Goal: Task Accomplishment & Management: Use online tool/utility

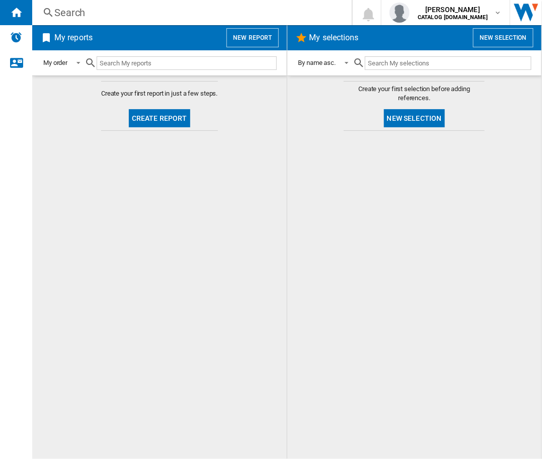
click at [264, 304] on md-content "Create your first report in just a few steps. Create report" at bounding box center [159, 266] width 255 height 383
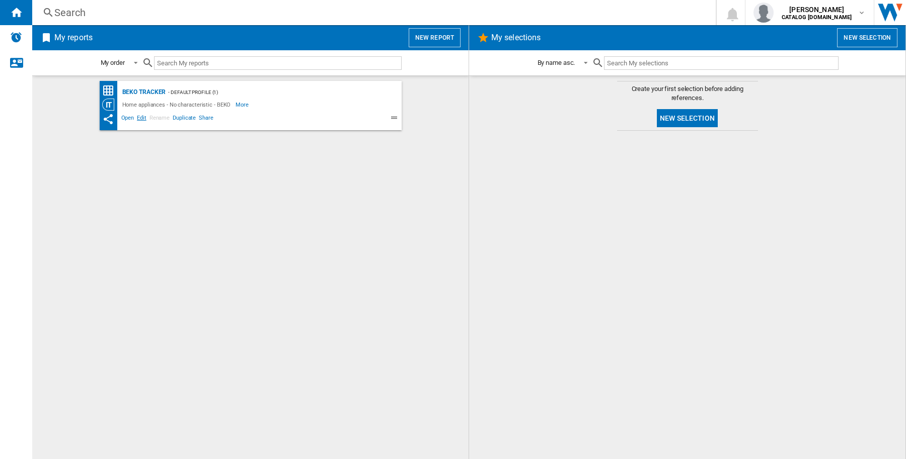
click at [142, 116] on span "Edit" at bounding box center [141, 119] width 13 height 12
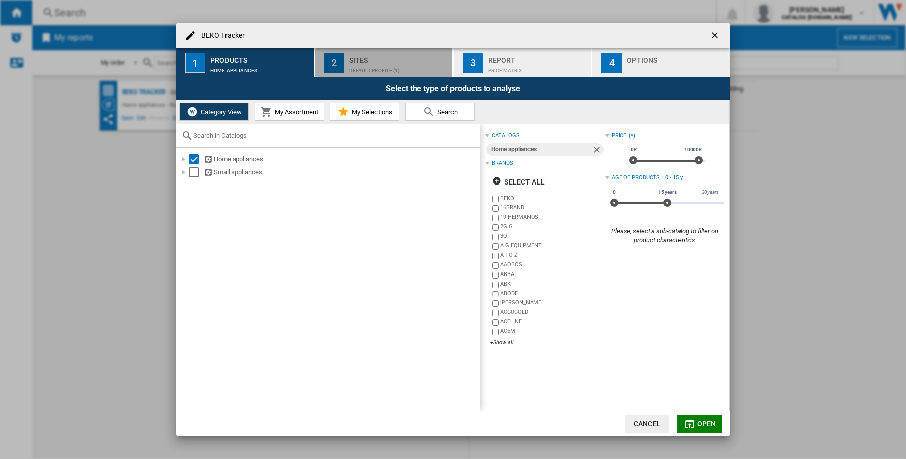
click at [372, 66] on div "Default profile (1)" at bounding box center [398, 68] width 99 height 11
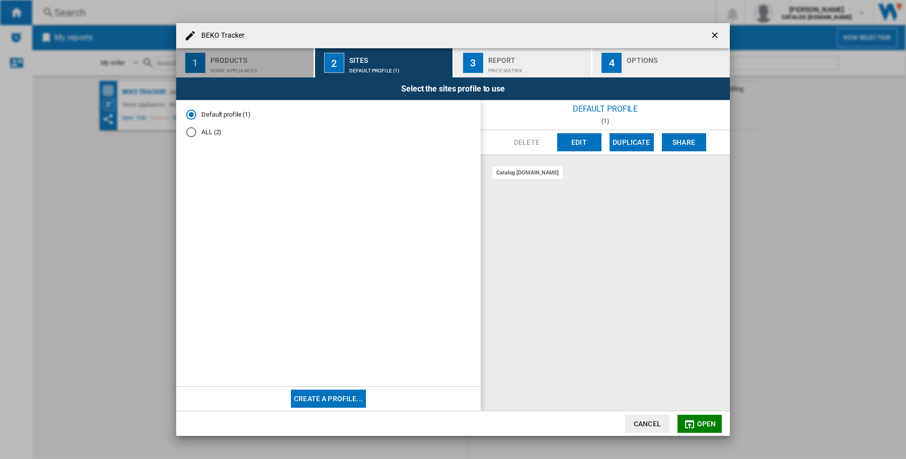
click at [267, 61] on div "Products" at bounding box center [259, 57] width 99 height 11
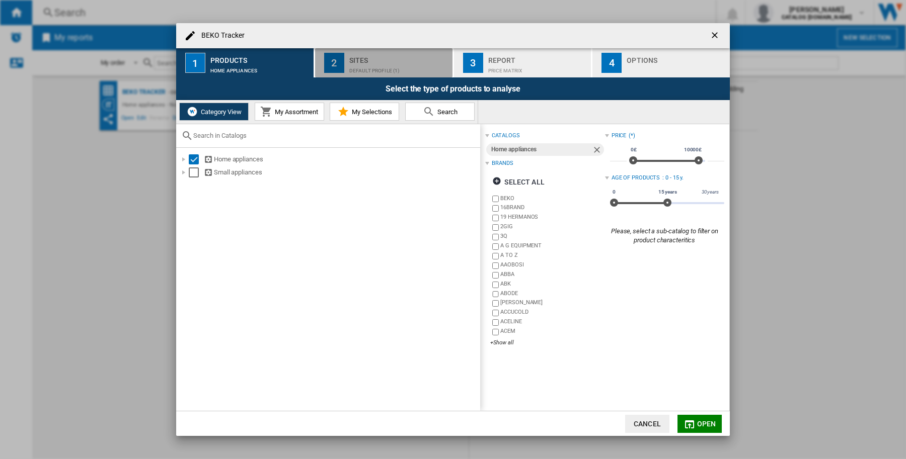
click at [376, 64] on div "Default profile (1)" at bounding box center [398, 68] width 99 height 11
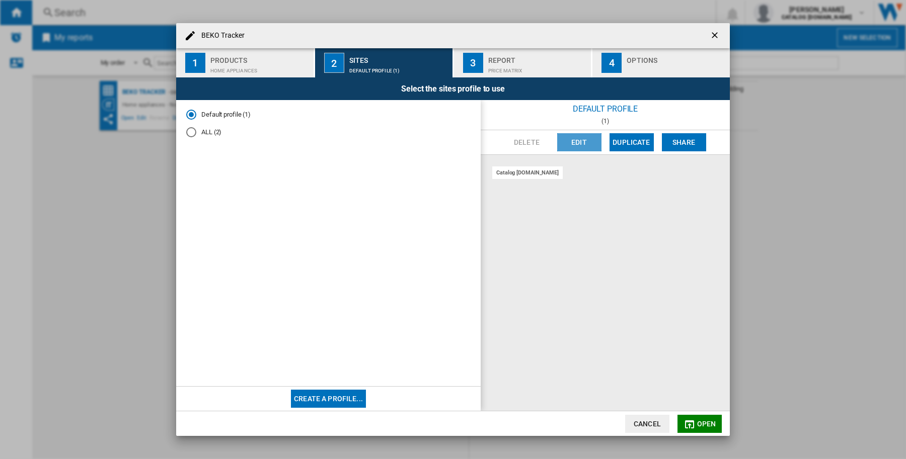
click at [585, 142] on button "Edit" at bounding box center [579, 142] width 44 height 18
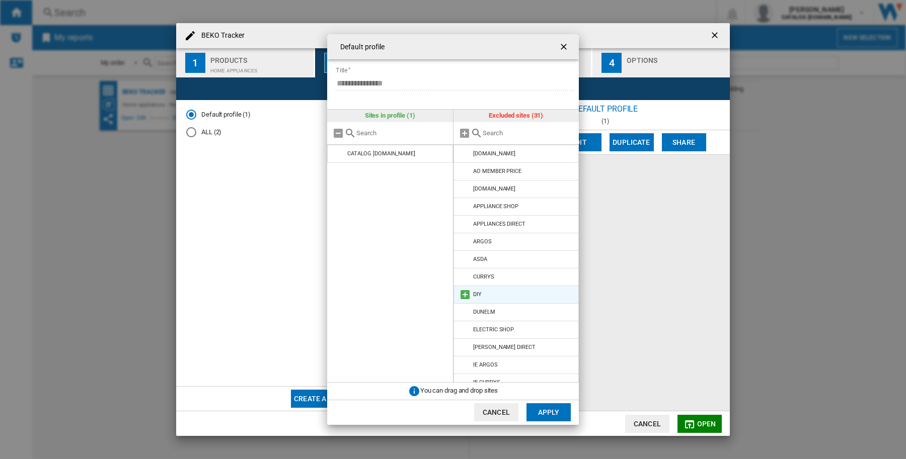
click at [468, 296] on md-icon at bounding box center [465, 295] width 12 height 12
click at [463, 151] on md-icon at bounding box center [465, 154] width 12 height 12
click at [623, 199] on div "**********" at bounding box center [453, 229] width 906 height 459
click at [563, 51] on ng-md-icon "getI18NText('BUTTONS.CLOSE_DIALOG')" at bounding box center [564, 48] width 12 height 12
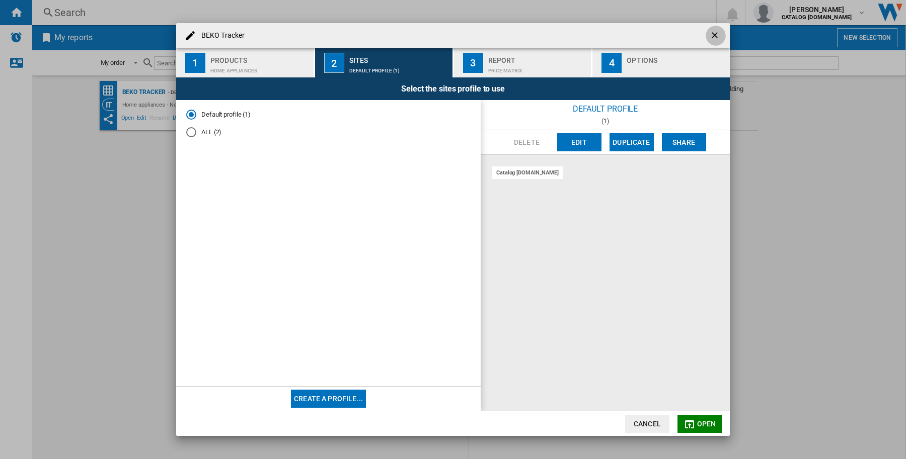
click at [705, 36] on button "button" at bounding box center [715, 36] width 20 height 20
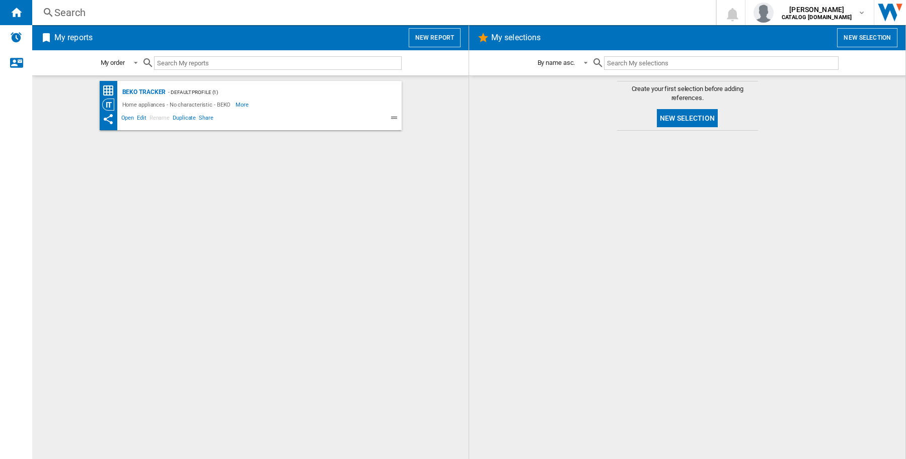
click at [452, 34] on button "New report" at bounding box center [434, 37] width 52 height 19
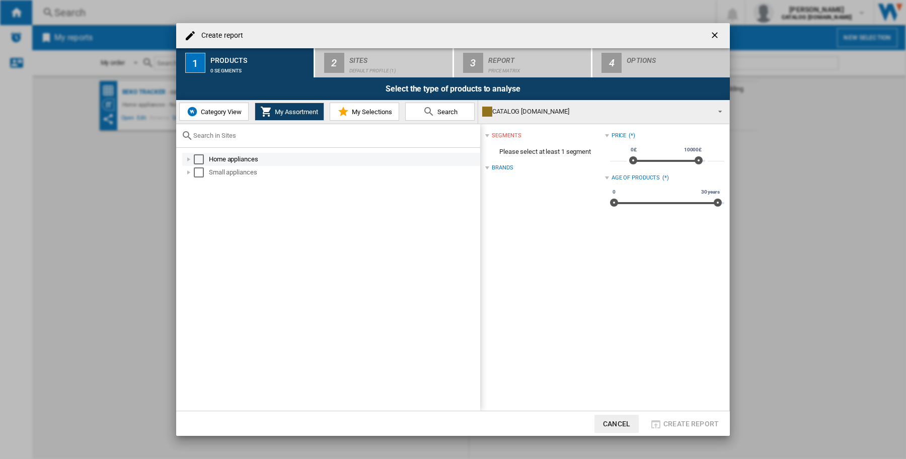
click at [199, 156] on div "Select" at bounding box center [199, 159] width 10 height 10
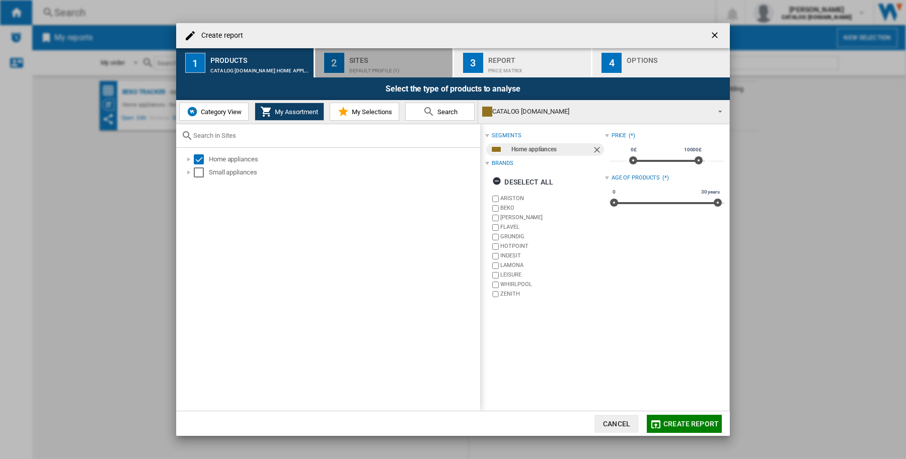
click at [419, 74] on button "2 Sites Default profile (1)" at bounding box center [384, 62] width 138 height 29
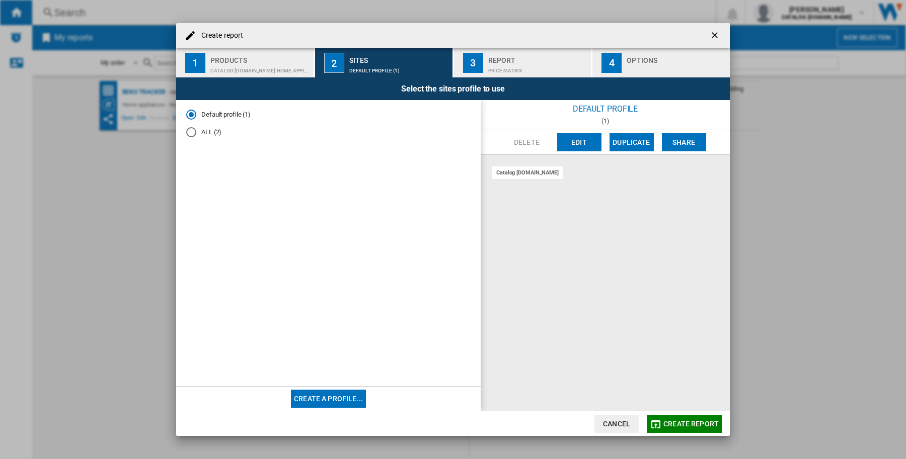
click at [563, 144] on button "Edit" at bounding box center [579, 142] width 44 height 18
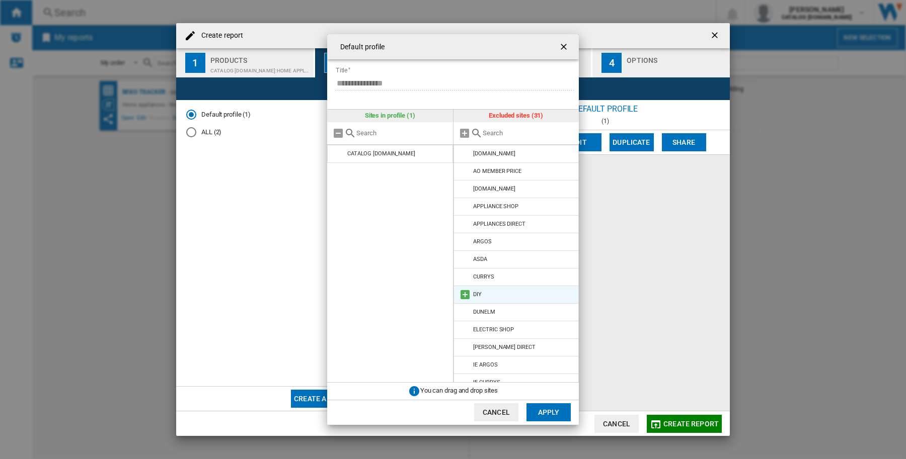
click at [463, 294] on md-icon "{{::title}} {{::getI18NText('BUTTONS.CANCEL')}} ..." at bounding box center [465, 295] width 12 height 12
click at [467, 153] on md-icon "{{::title}} {{::getI18NText('BUTTONS.CANCEL')}} ..." at bounding box center [465, 154] width 12 height 12
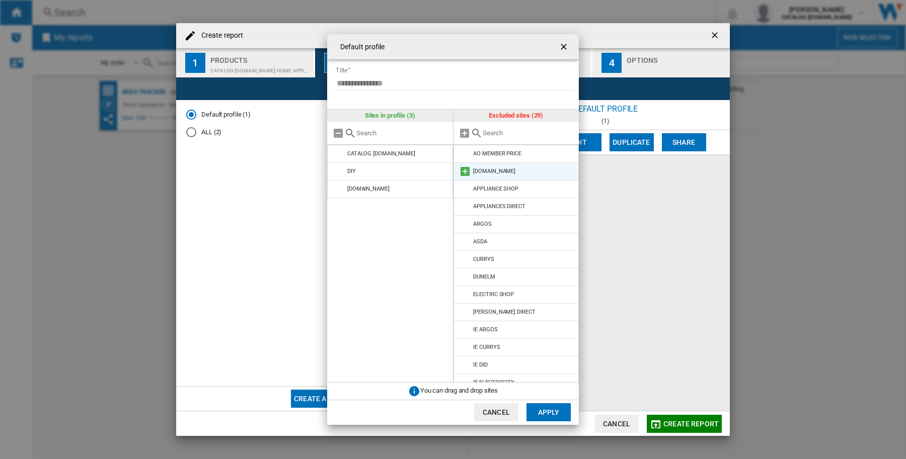
click at [462, 170] on md-icon "{{::title}} {{::getI18NText('BUTTONS.CANCEL')}} ..." at bounding box center [465, 172] width 12 height 12
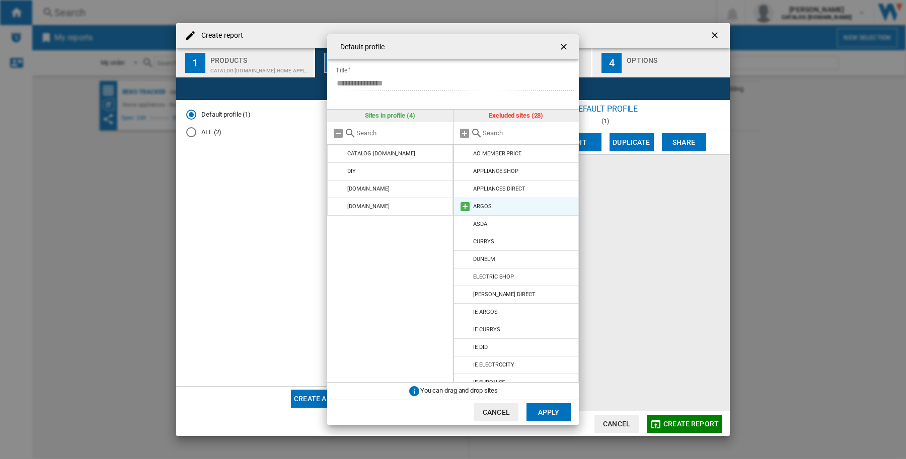
click at [464, 203] on md-icon "{{::title}} {{::getI18NText('BUTTONS.CANCEL')}} ..." at bounding box center [465, 207] width 12 height 12
click at [466, 224] on md-icon "{{::title}} {{::getI18NText('BUTTONS.CANCEL')}} ..." at bounding box center [465, 224] width 12 height 12
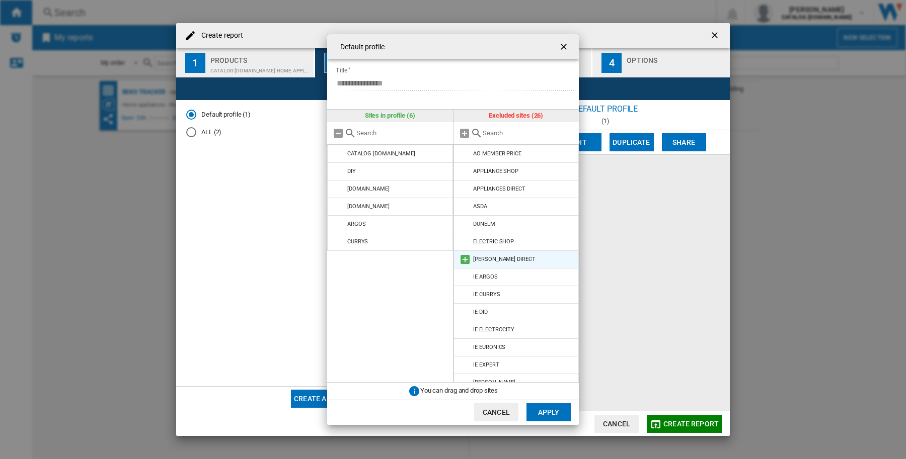
click at [467, 258] on md-icon "{{::title}} {{::getI18NText('BUTTONS.CANCEL')}} ..." at bounding box center [465, 260] width 12 height 12
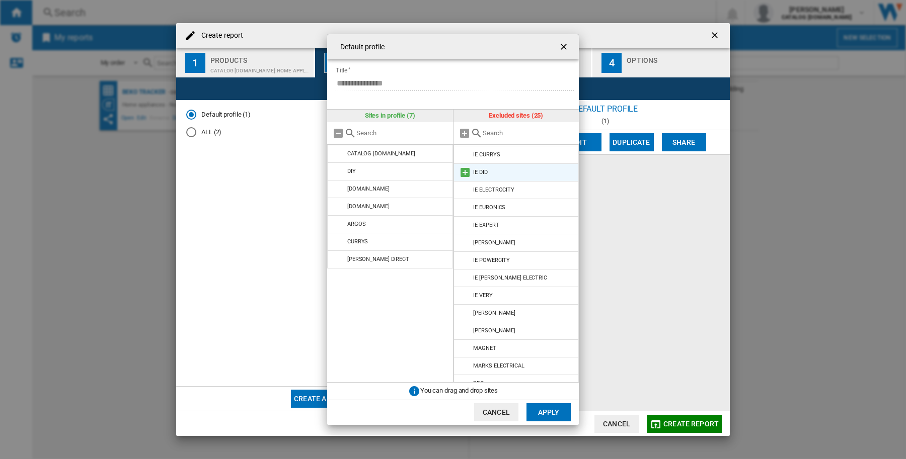
scroll to position [126, 0]
click at [466, 334] on md-icon "{{::title}} {{::getI18NText('BUTTONS.CANCEL')}} ..." at bounding box center [465, 327] width 12 height 12
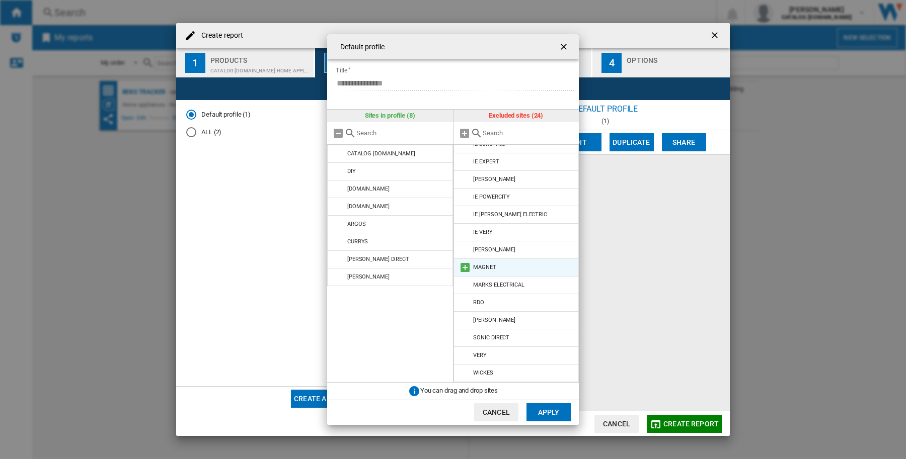
click at [468, 268] on md-icon "{{::title}} {{::getI18NText('BUTTONS.CANCEL')}} ..." at bounding box center [465, 268] width 12 height 12
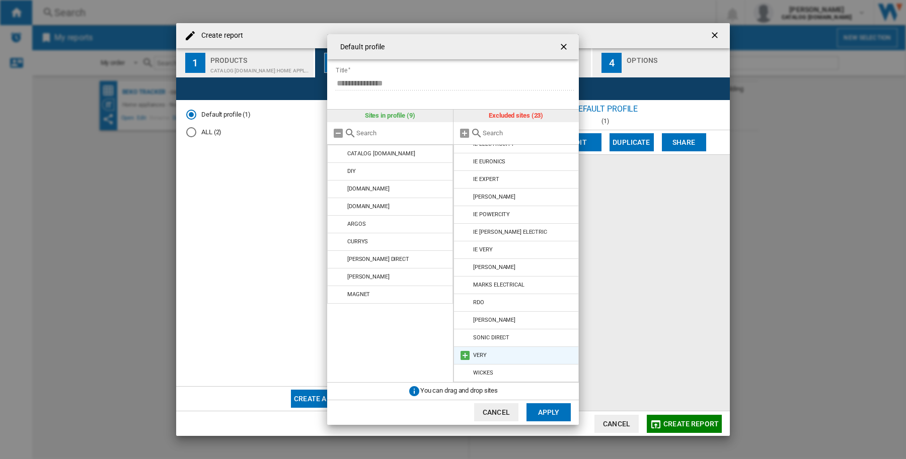
click at [466, 350] on md-icon "{{::title}} {{::getI18NText('BUTTONS.CANCEL')}} ..." at bounding box center [465, 356] width 12 height 12
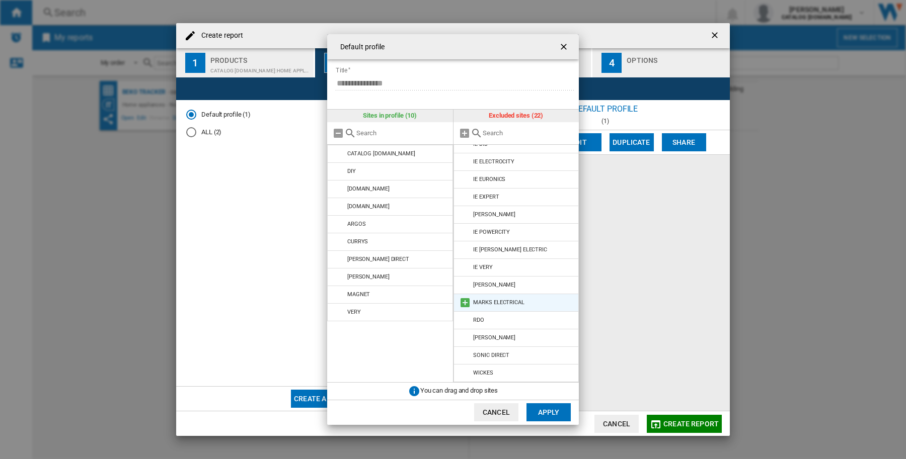
click at [463, 297] on md-icon "{{::title}} {{::getI18NText('BUTTONS.CANCEL')}} ..." at bounding box center [465, 303] width 12 height 12
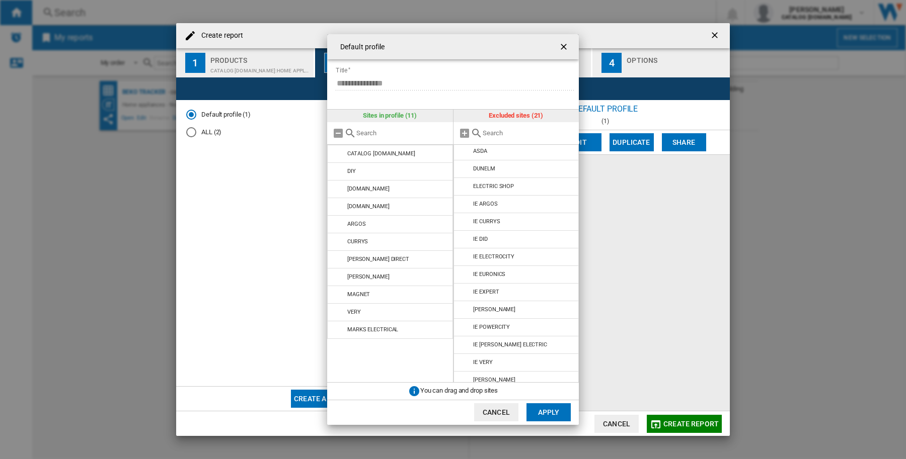
scroll to position [0, 0]
click at [462, 188] on md-icon "{{::title}} {{::getI18NText('BUTTONS.CANCEL')}} ..." at bounding box center [465, 189] width 12 height 12
click at [557, 410] on button "Apply" at bounding box center [548, 412] width 44 height 18
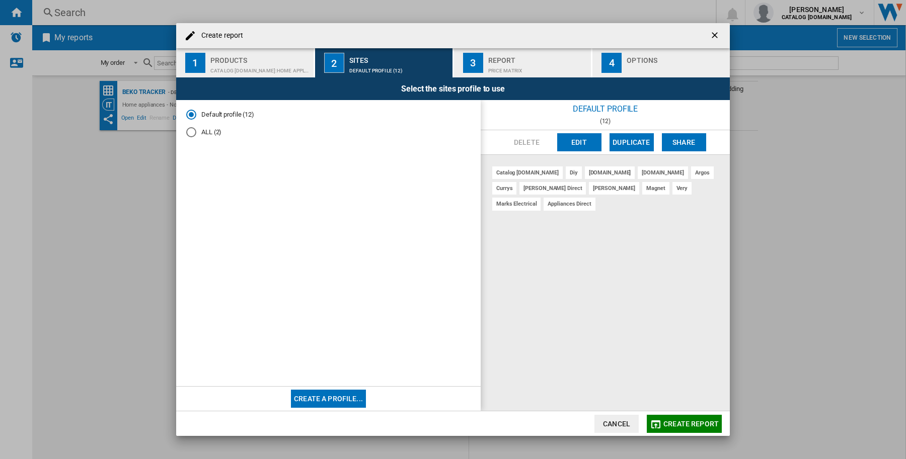
click at [190, 134] on div "ALL (2)" at bounding box center [191, 132] width 10 height 10
click at [572, 146] on button "Edit" at bounding box center [579, 142] width 44 height 18
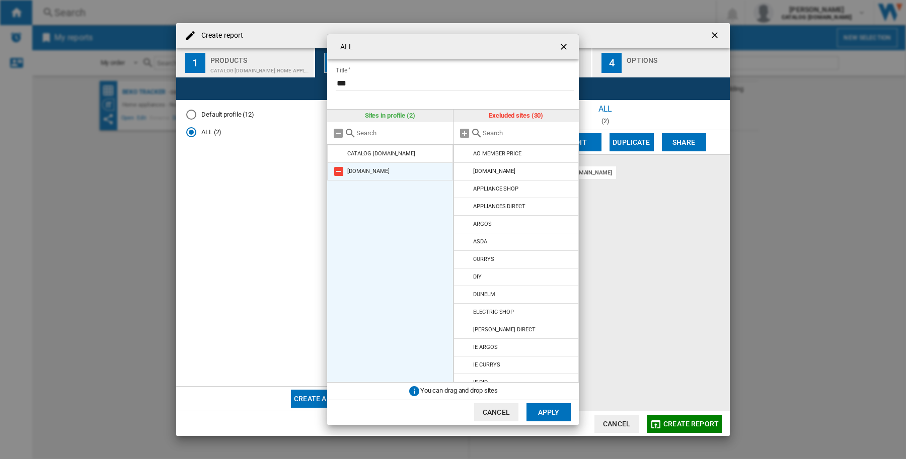
click at [341, 173] on md-icon "{{::title}} {{::getI18NText('BUTTONS.CANCEL')}} ..." at bounding box center [339, 172] width 12 height 12
click at [464, 189] on md-icon "{{::title}} {{::getI18NText('BUTTONS.CANCEL')}} ..." at bounding box center [465, 189] width 12 height 12
click at [461, 223] on md-icon "{{::title}} {{::getI18NText('BUTTONS.CANCEL')}} ..." at bounding box center [465, 224] width 12 height 12
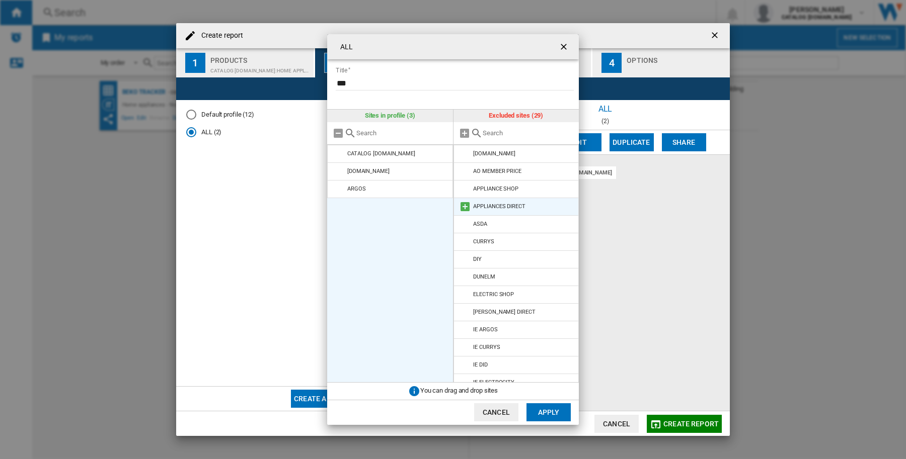
click at [463, 209] on md-icon "{{::title}} {{::getI18NText('BUTTONS.CANCEL')}} ..." at bounding box center [465, 207] width 12 height 12
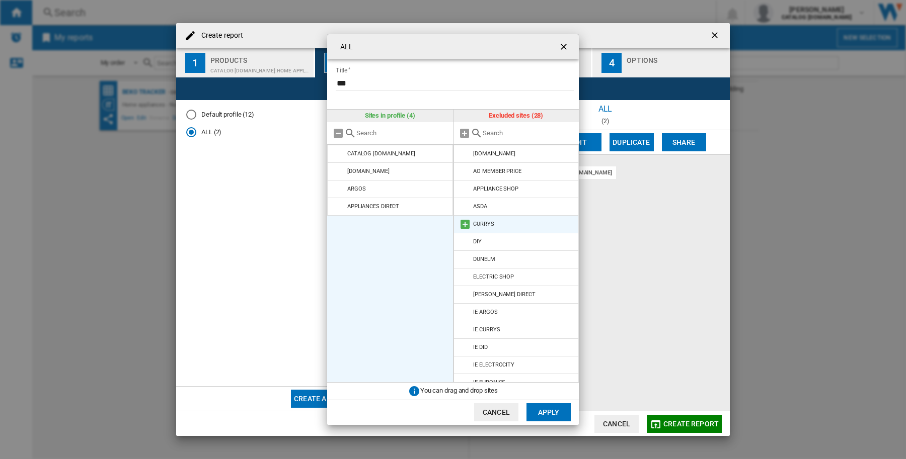
click at [463, 227] on md-icon "{{::title}} {{::getI18NText('BUTTONS.CANCEL')}} ..." at bounding box center [465, 224] width 12 height 12
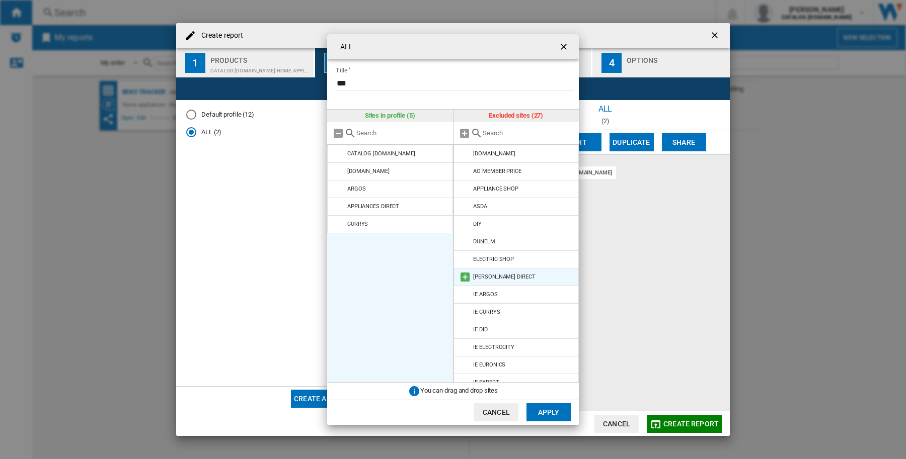
click at [462, 274] on md-icon "{{::title}} {{::getI18NText('BUTTONS.CANCEL')}} ..." at bounding box center [465, 277] width 12 height 12
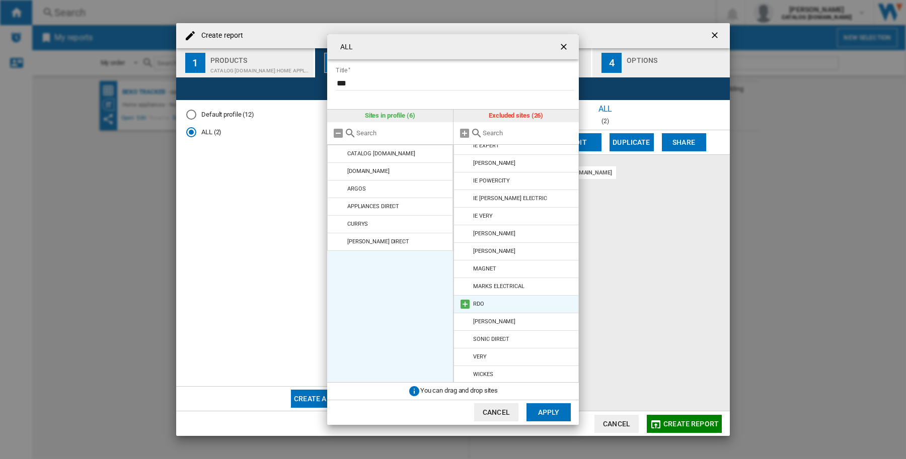
scroll to position [227, 0]
click at [464, 248] on md-icon "{{::title}} {{::getI18NText('BUTTONS.CANCEL')}} ..." at bounding box center [465, 250] width 12 height 12
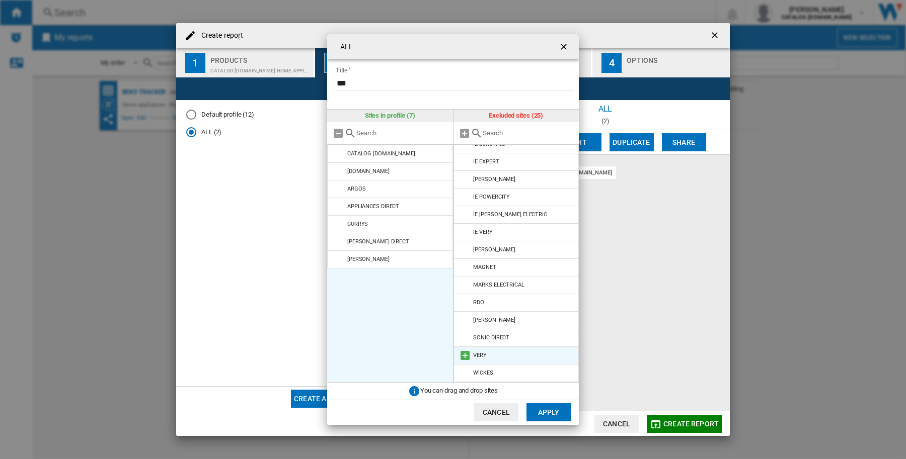
click at [468, 353] on md-icon "{{::title}} {{::getI18NText('BUTTONS.CANCEL')}} ..." at bounding box center [465, 356] width 12 height 12
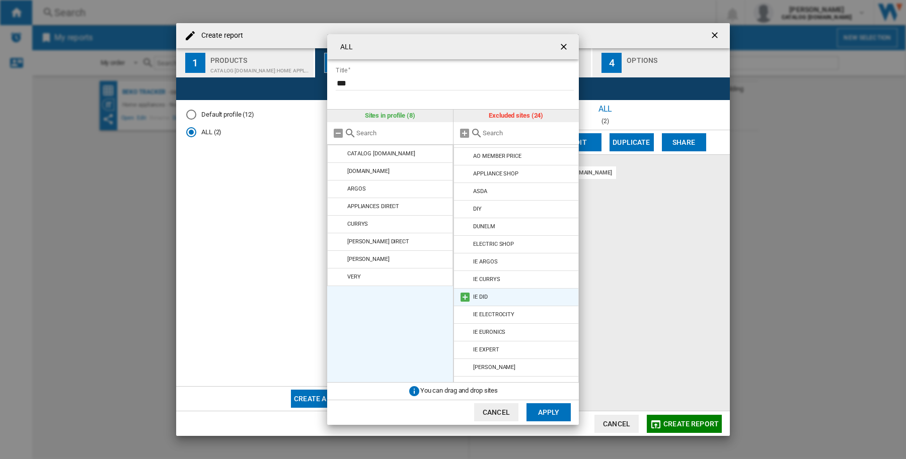
scroll to position [0, 0]
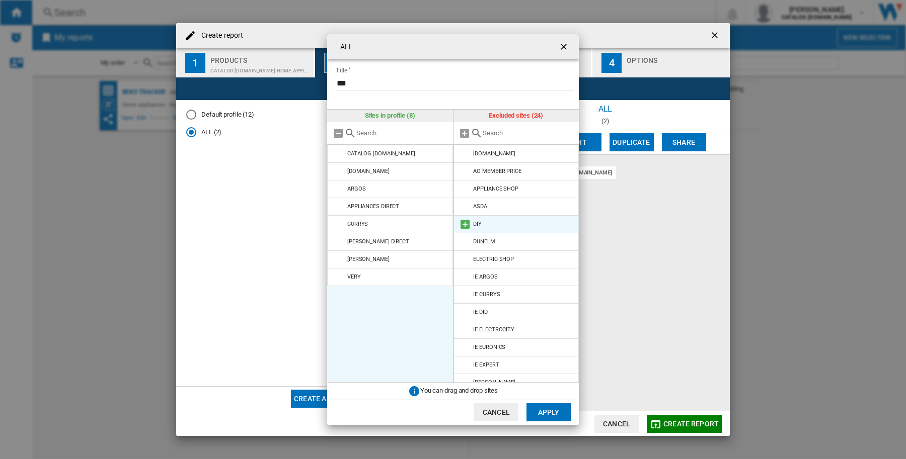
click at [466, 225] on md-icon "{{::title}} {{::getI18NText('BUTTONS.CANCEL')}} ..." at bounding box center [465, 224] width 12 height 12
click at [560, 413] on button "Apply" at bounding box center [548, 412] width 44 height 18
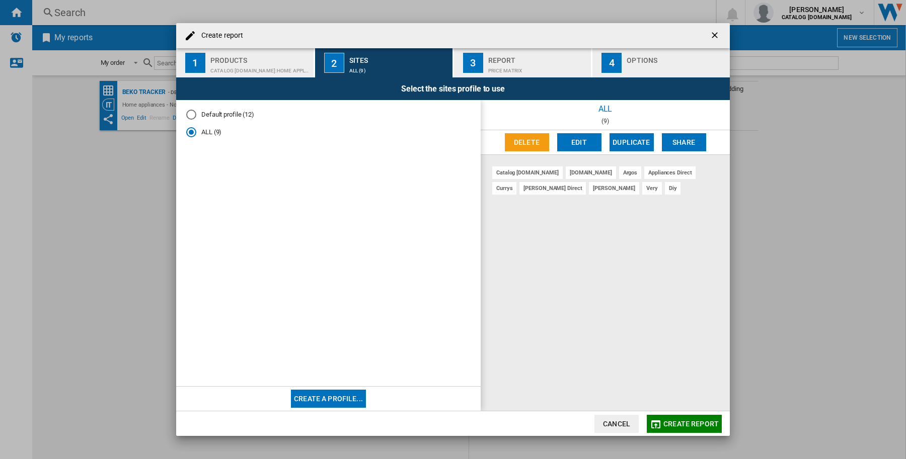
click at [334, 395] on button "Create a profile..." at bounding box center [328, 399] width 75 height 18
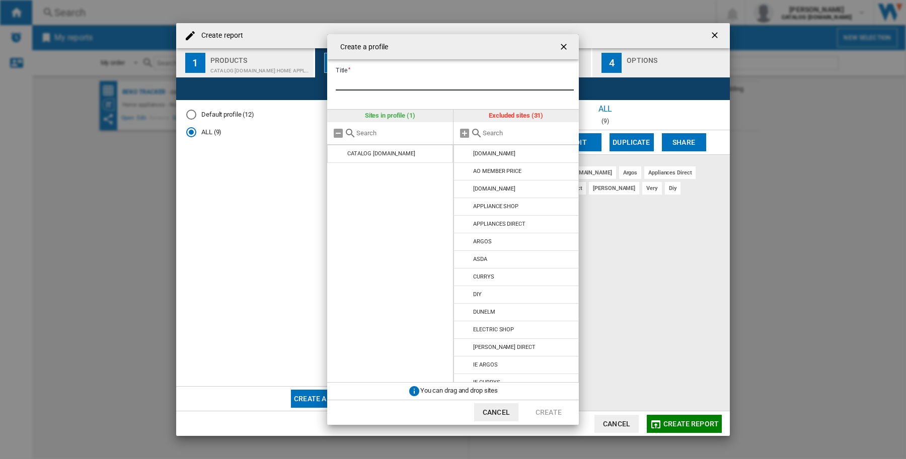
click at [378, 87] on input "Title" at bounding box center [455, 82] width 238 height 15
click at [452, 87] on input "Title" at bounding box center [455, 82] width 238 height 15
paste input "**********"
type input "**********"
click at [461, 193] on md-icon "{{::title}} {{::getI18NText('BUTTONS.CANCEL')}} ..." at bounding box center [465, 189] width 12 height 12
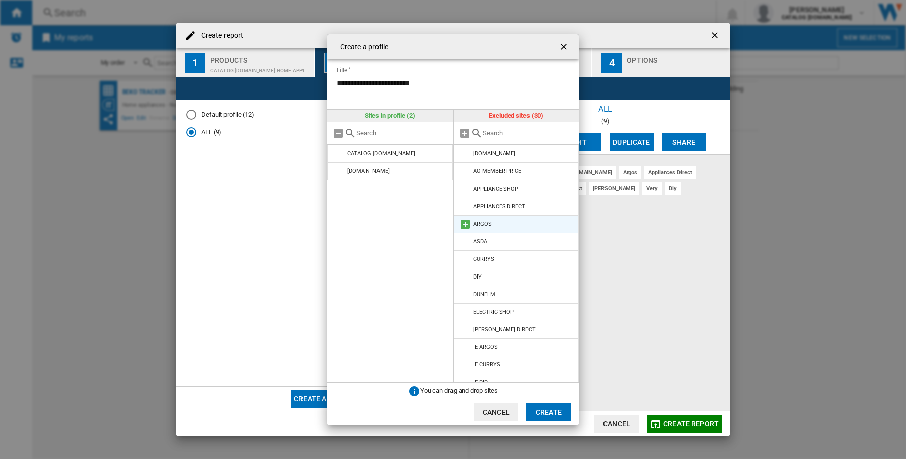
click at [464, 222] on md-icon "{{::title}} {{::getI18NText('BUTTONS.CANCEL')}} ..." at bounding box center [465, 224] width 12 height 12
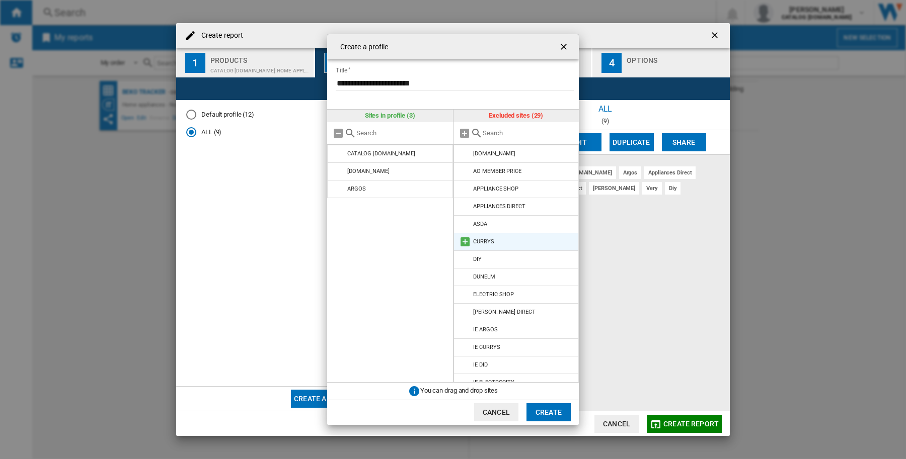
click at [466, 244] on md-icon "{{::title}} {{::getI18NText('BUTTONS.CANCEL')}} ..." at bounding box center [465, 242] width 12 height 12
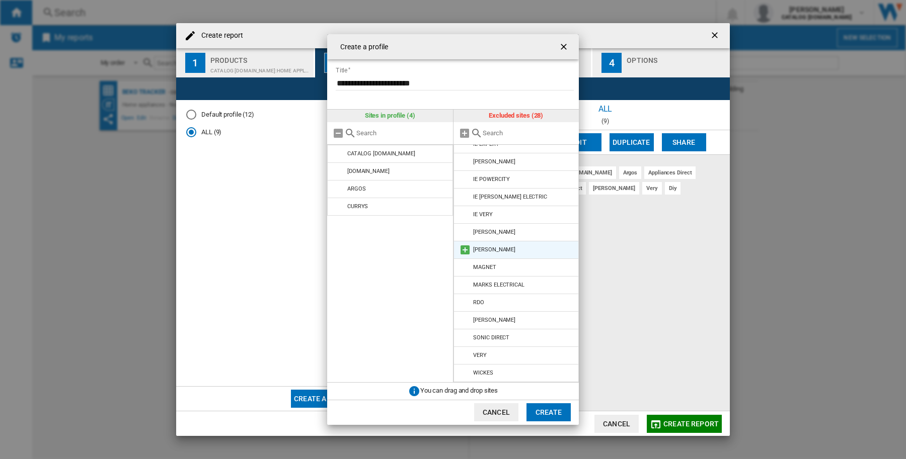
click at [460, 249] on md-icon "{{::title}} {{::getI18NText('BUTTONS.CANCEL')}} ..." at bounding box center [465, 250] width 12 height 12
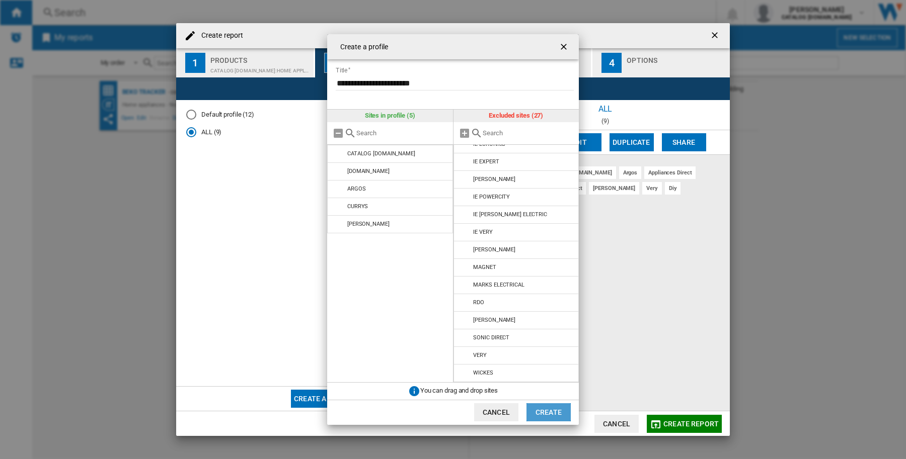
click at [544, 411] on button "Create" at bounding box center [548, 412] width 44 height 18
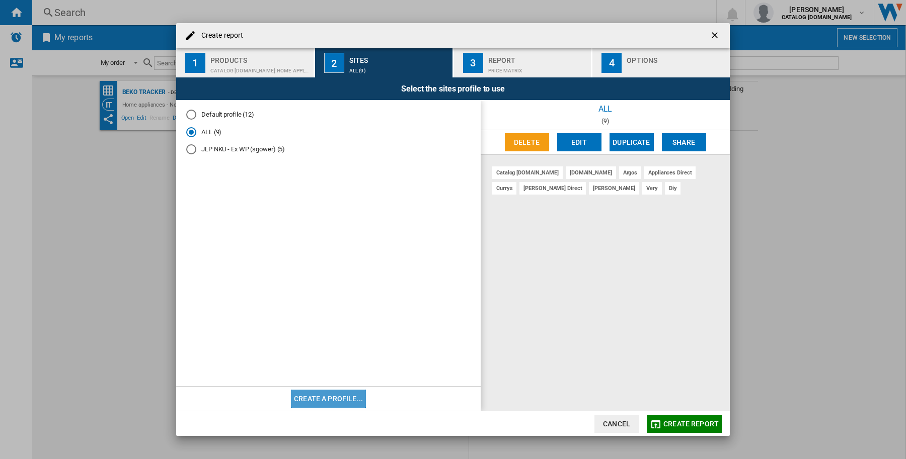
click at [337, 397] on button "Create a profile..." at bounding box center [328, 399] width 75 height 18
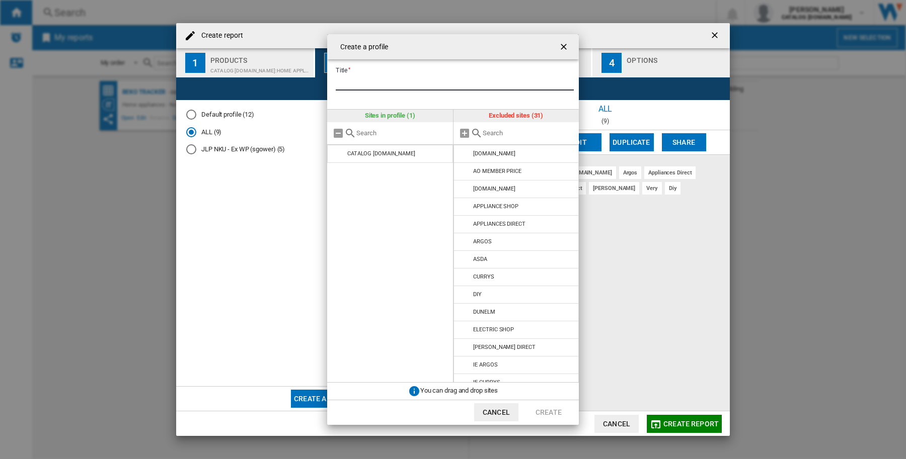
click at [451, 86] on input "Title" at bounding box center [455, 82] width 238 height 15
paste input "**********"
type input "**********"
click at [463, 189] on md-icon "{{::title}} {{::getI18NText('BUTTONS.CANCEL')}} ..." at bounding box center [465, 189] width 12 height 12
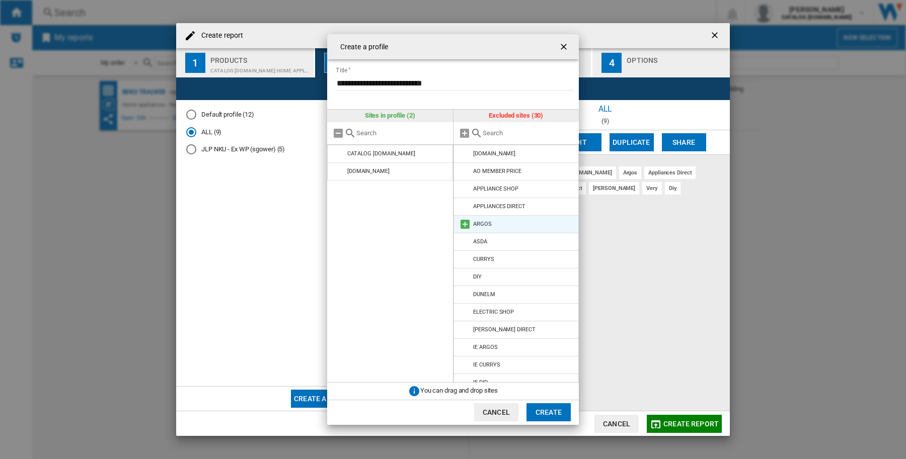
click at [461, 222] on md-icon "{{::title}} {{::getI18NText('BUTTONS.CANCEL')}} ..." at bounding box center [465, 224] width 12 height 12
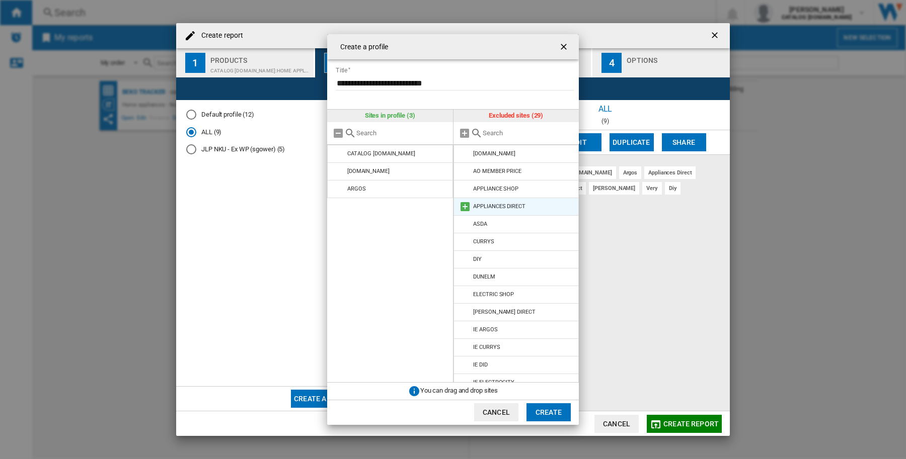
click at [461, 202] on md-icon "{{::title}} {{::getI18NText('BUTTONS.CANCEL')}} ..." at bounding box center [465, 207] width 12 height 12
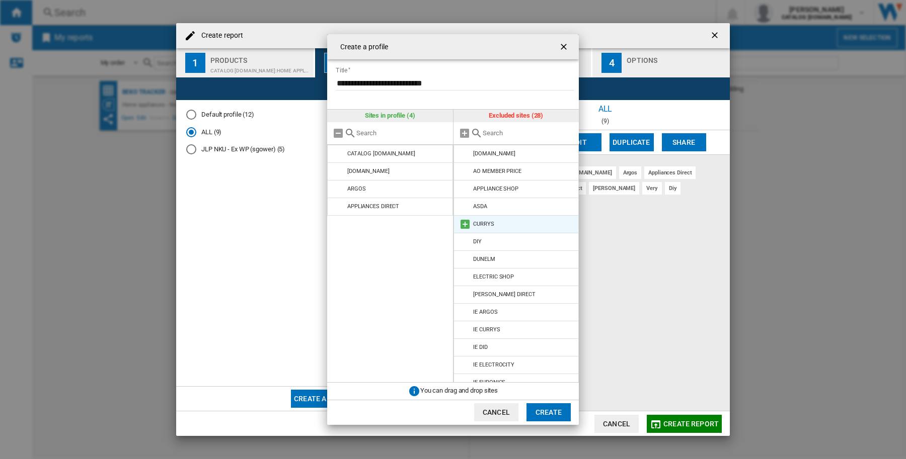
click at [463, 228] on md-icon "{{::title}} {{::getI18NText('BUTTONS.CANCEL')}} ..." at bounding box center [465, 224] width 12 height 12
click at [466, 276] on md-icon "{{::title}} {{::getI18NText('BUTTONS.CANCEL')}} ..." at bounding box center [465, 277] width 12 height 12
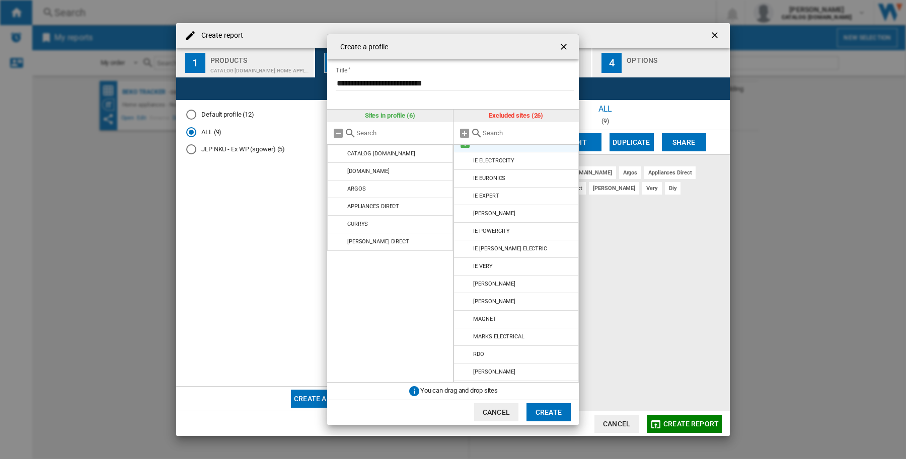
scroll to position [227, 0]
click at [463, 246] on md-icon "{{::title}} {{::getI18NText('BUTTONS.CANCEL')}} ..." at bounding box center [465, 250] width 12 height 12
click at [464, 353] on md-icon "{{::title}} {{::getI18NText('BUTTONS.CANCEL')}} ..." at bounding box center [465, 356] width 12 height 12
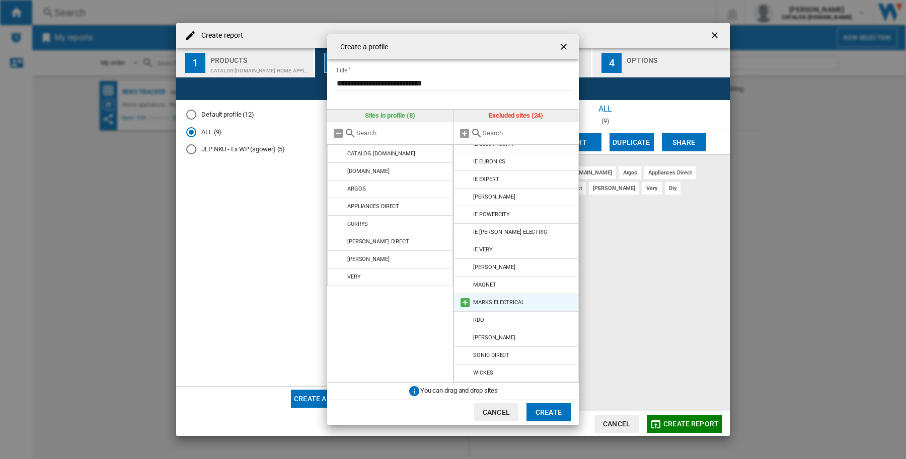
click at [461, 297] on md-icon "{{::title}} {{::getI18NText('BUTTONS.CANCEL')}} ..." at bounding box center [465, 303] width 12 height 12
click at [539, 416] on button "Create" at bounding box center [548, 412] width 44 height 18
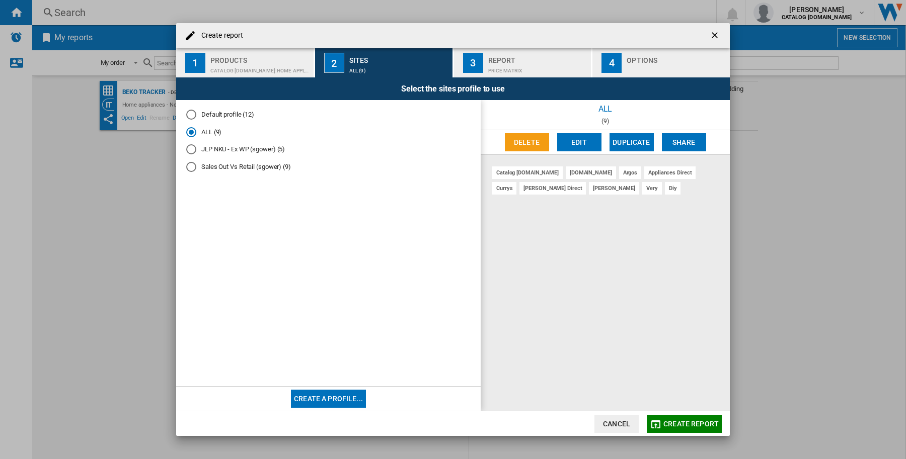
click at [340, 395] on button "Create a profile..." at bounding box center [328, 399] width 75 height 18
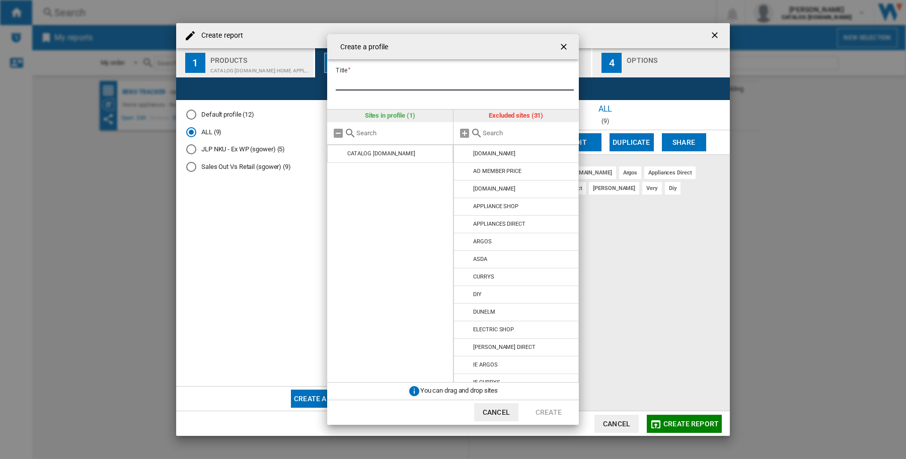
click at [388, 85] on input "Title" at bounding box center [455, 82] width 238 height 15
type input "****"
click at [547, 415] on button "Create" at bounding box center [548, 412] width 44 height 18
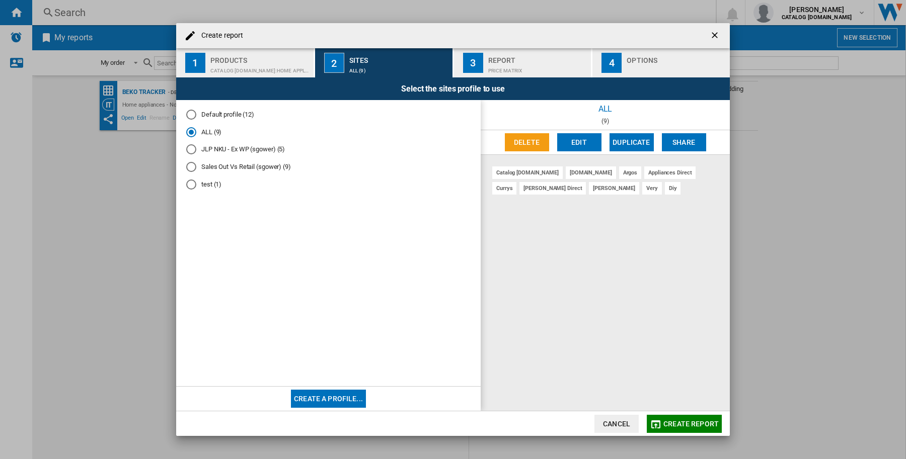
drag, startPoint x: 717, startPoint y: 37, endPoint x: 503, endPoint y: 33, distance: 214.3
click at [717, 37] on ng-md-icon "getI18NText('BUTTONS.CLOSE_DIALOG')" at bounding box center [715, 36] width 12 height 12
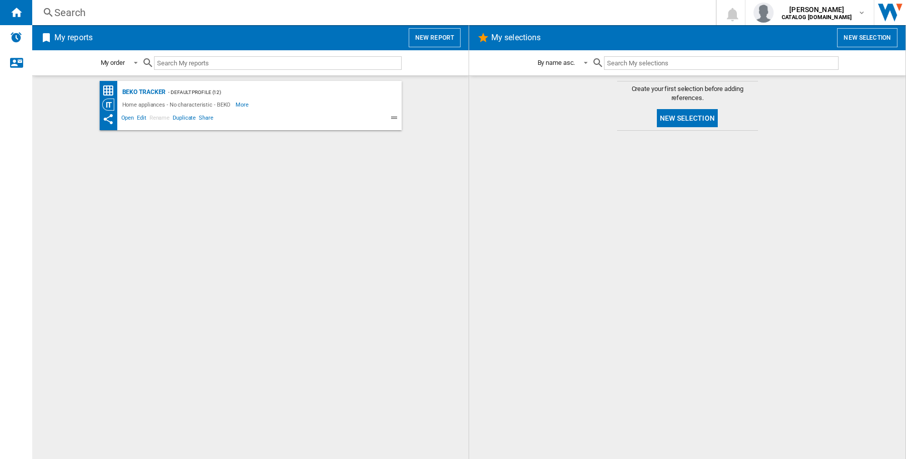
click at [439, 38] on button "New report" at bounding box center [434, 37] width 52 height 19
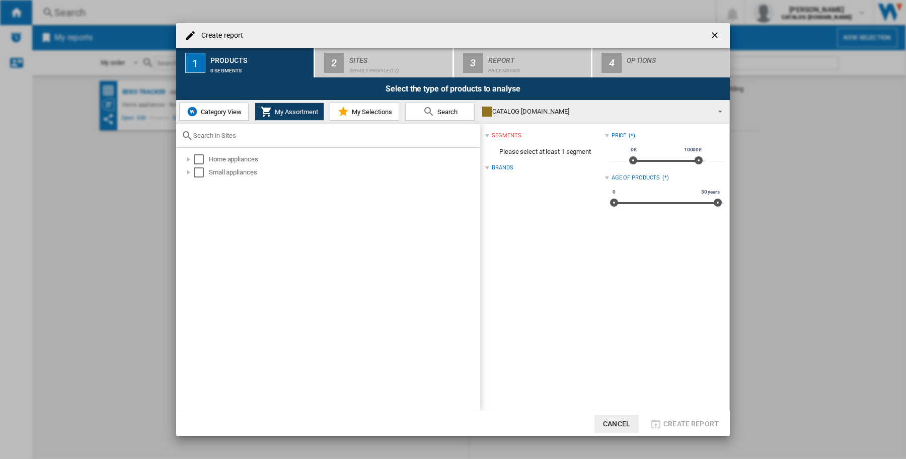
click at [718, 32] on ng-md-icon "getI18NText('BUTTONS.CLOSE_DIALOG')" at bounding box center [715, 36] width 12 height 12
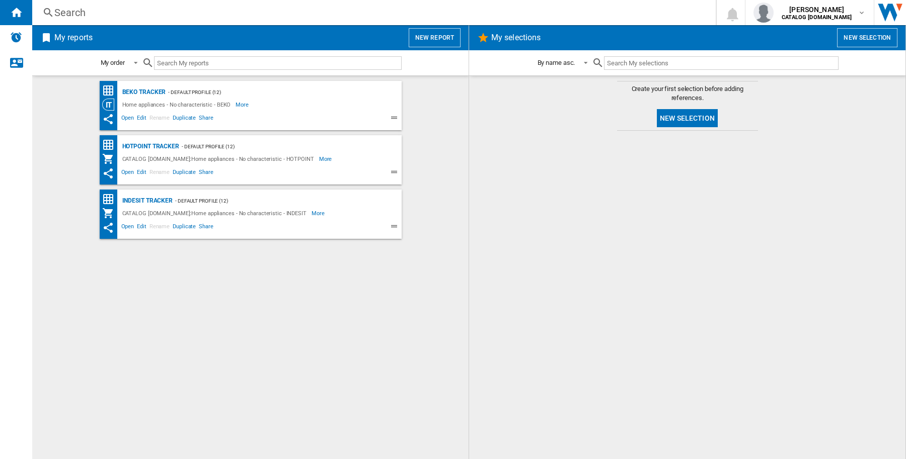
click at [434, 44] on button "New report" at bounding box center [434, 37] width 52 height 19
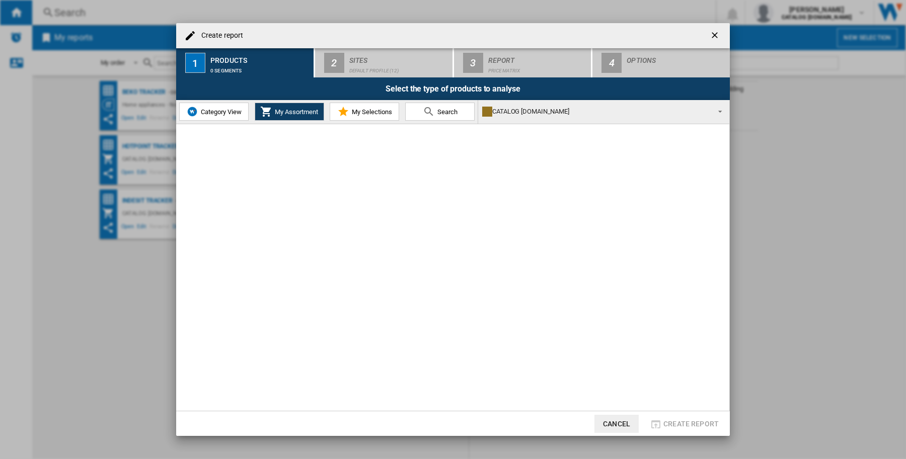
click at [781, 211] on div "Create report 1 Products 0 segments 2 Sites Default profile (12) 3 Report Price…" at bounding box center [453, 229] width 906 height 459
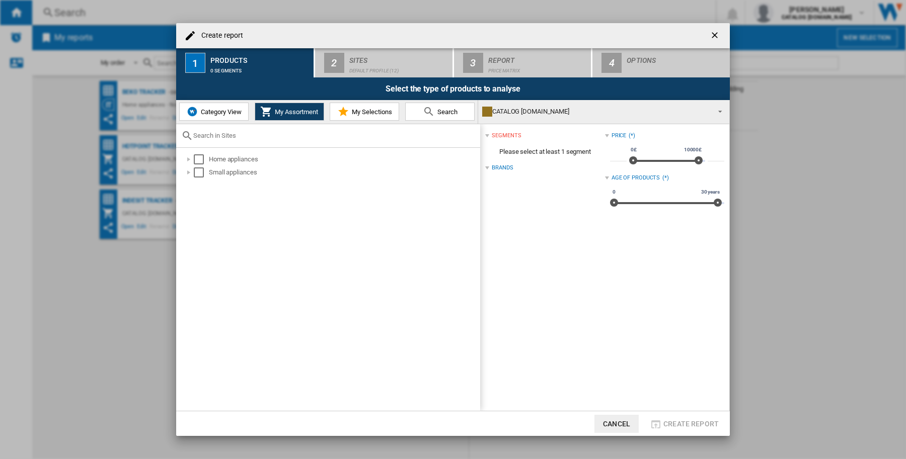
drag, startPoint x: 717, startPoint y: 36, endPoint x: 673, endPoint y: 33, distance: 43.8
click at [717, 35] on ng-md-icon "getI18NText('BUTTONS.CLOSE_DIALOG')" at bounding box center [715, 36] width 12 height 12
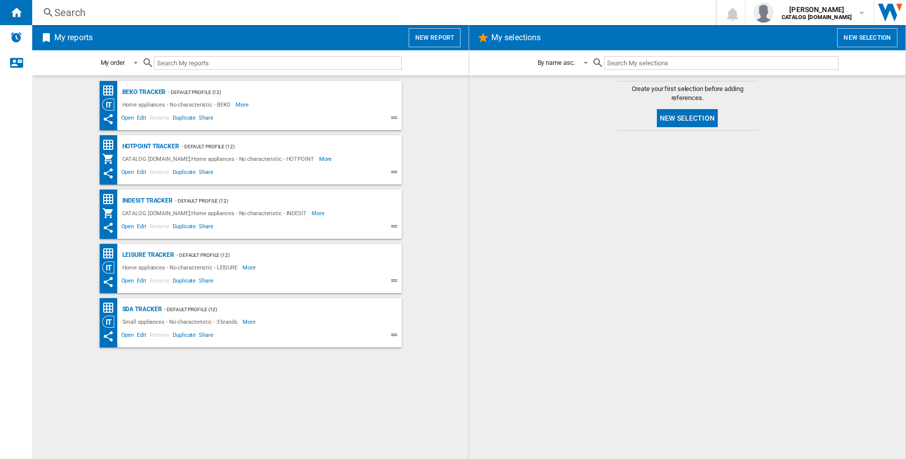
click at [428, 38] on button "New report" at bounding box center [434, 37] width 52 height 19
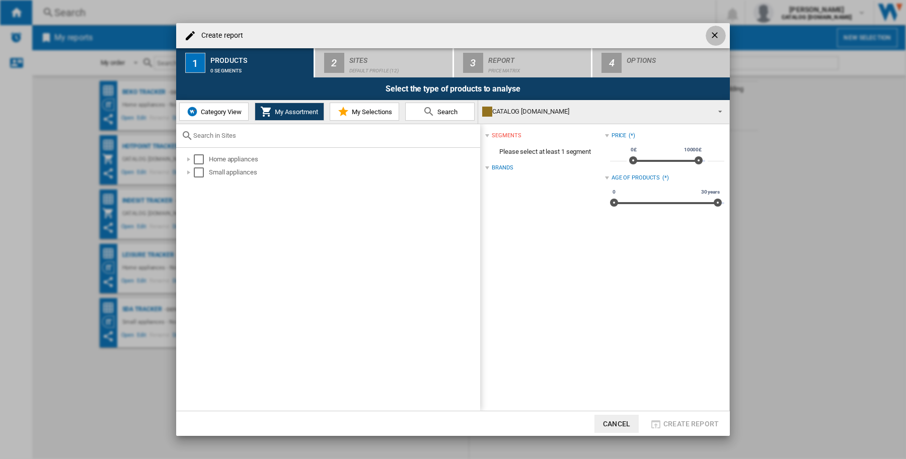
click at [708, 36] on button "button" at bounding box center [715, 36] width 20 height 20
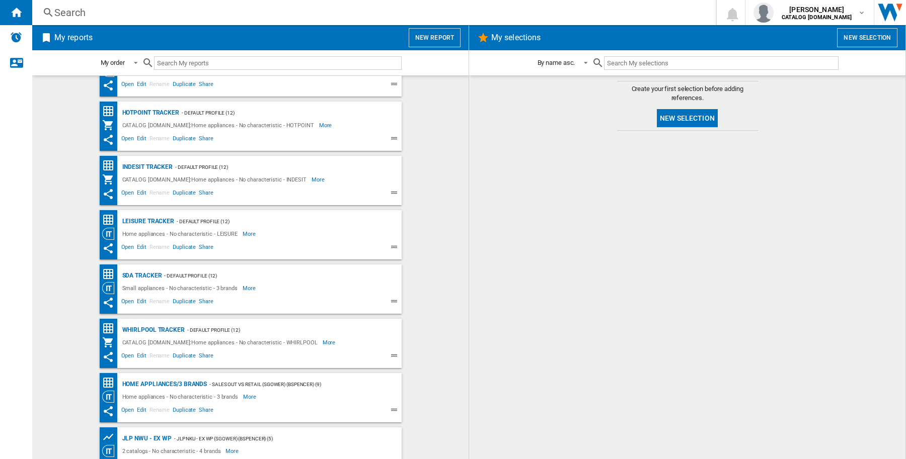
scroll to position [51, 0]
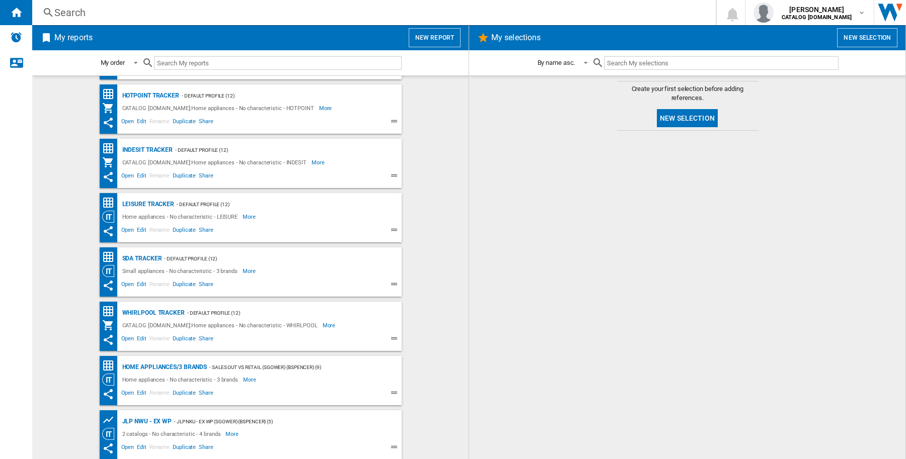
drag, startPoint x: 818, startPoint y: 354, endPoint x: 818, endPoint y: 348, distance: 6.0
click at [818, 354] on div at bounding box center [687, 295] width 416 height 318
